Goal: Navigation & Orientation: Find specific page/section

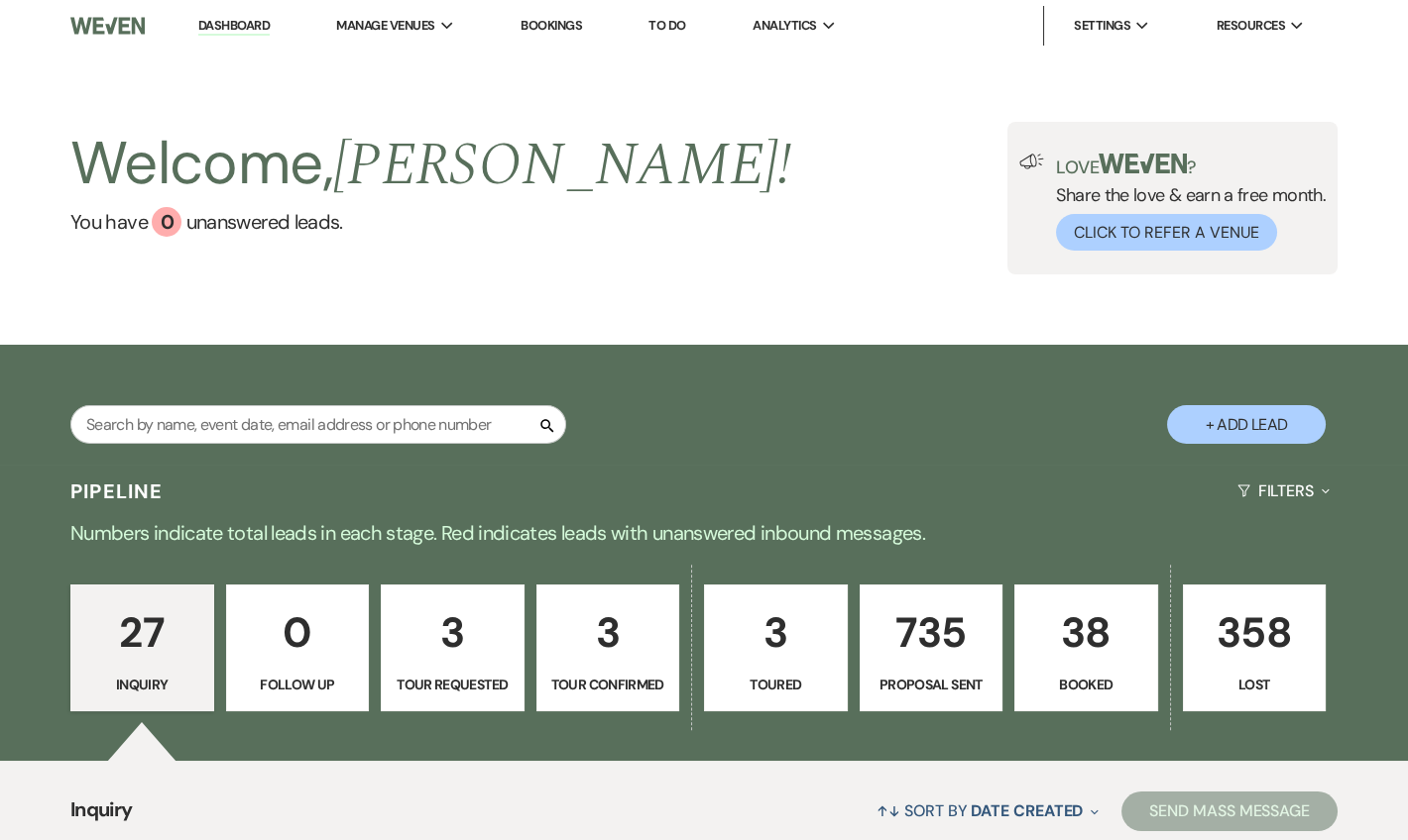
click at [253, 19] on link "Dashboard" at bounding box center [233, 26] width 71 height 19
click at [221, 16] on li "Dashboard" at bounding box center [234, 26] width 91 height 40
drag, startPoint x: 218, startPoint y: 23, endPoint x: 303, endPoint y: 18, distance: 85.1
click at [218, 23] on link "Dashboard" at bounding box center [233, 26] width 71 height 19
click at [214, 27] on link "Dashboard" at bounding box center [233, 26] width 71 height 19
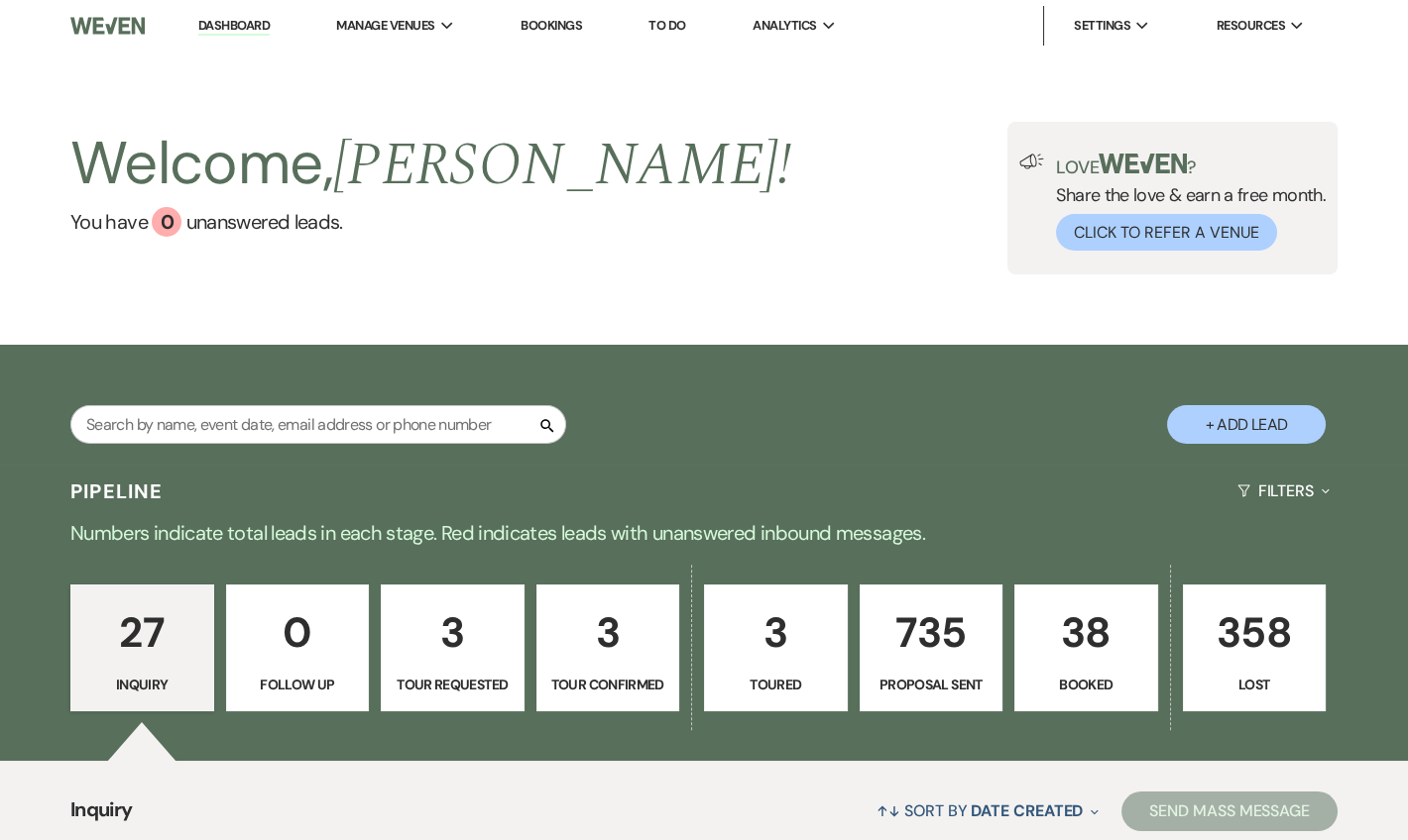
click at [254, 22] on link "Dashboard" at bounding box center [233, 26] width 71 height 19
click at [232, 27] on link "Dashboard" at bounding box center [233, 26] width 71 height 19
